Goal: Find specific page/section: Find specific page/section

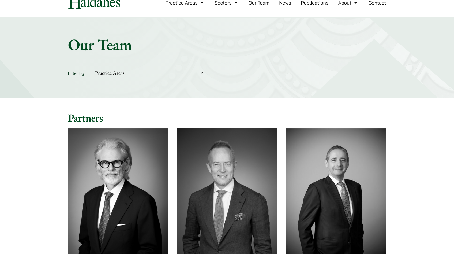
scroll to position [102, 0]
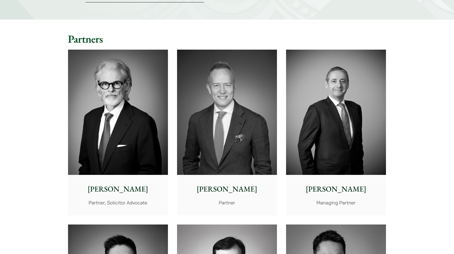
click at [146, 128] on img at bounding box center [118, 112] width 100 height 125
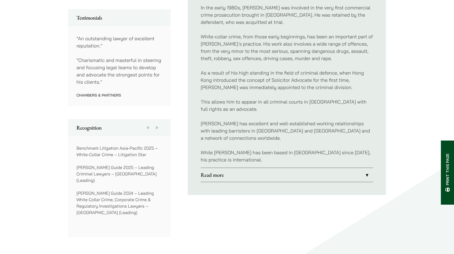
scroll to position [304, 0]
click at [217, 169] on link "Read more" at bounding box center [287, 175] width 173 height 14
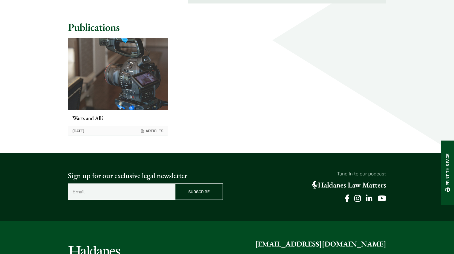
scroll to position [554, 0]
